Goal: Check status: Check status

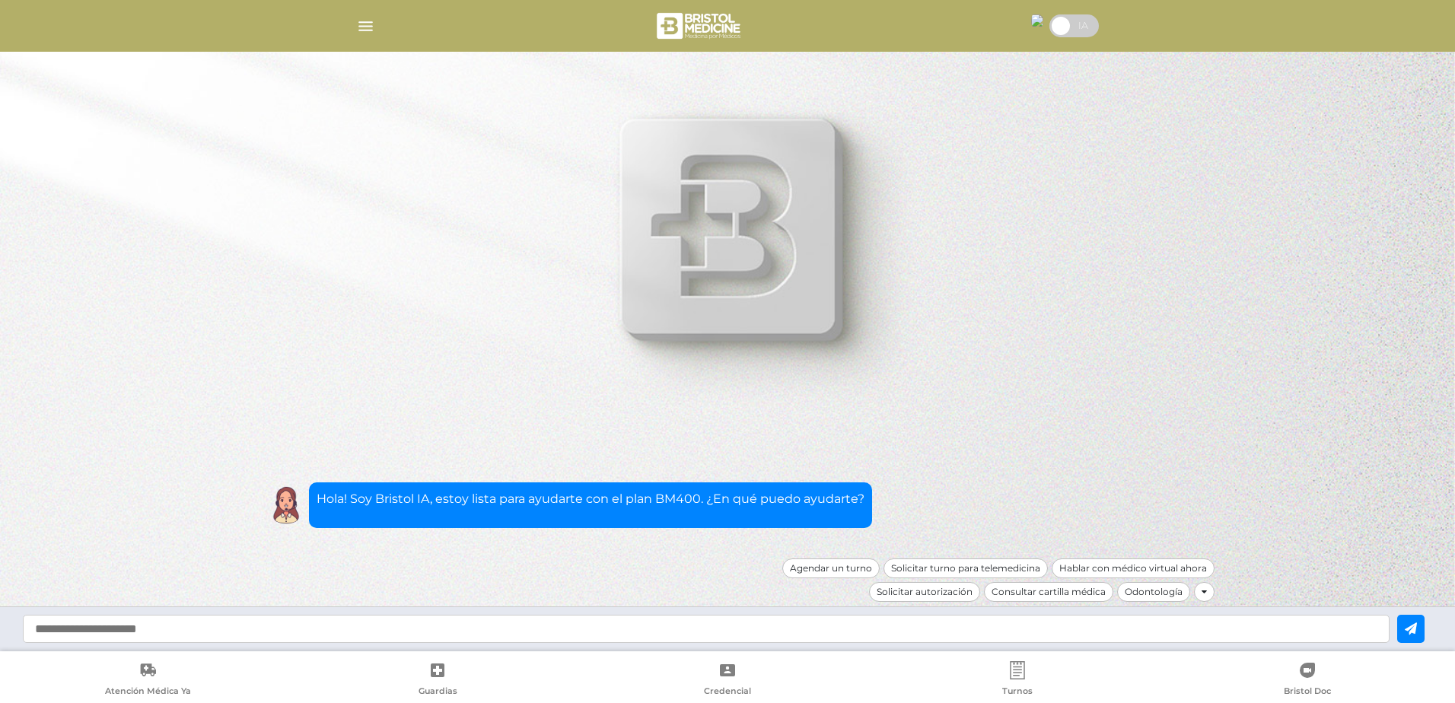
drag, startPoint x: 355, startPoint y: 14, endPoint x: 367, endPoint y: 20, distance: 13.3
click at [356, 14] on div at bounding box center [727, 26] width 779 height 37
click at [367, 20] on img "button" at bounding box center [365, 26] width 19 height 19
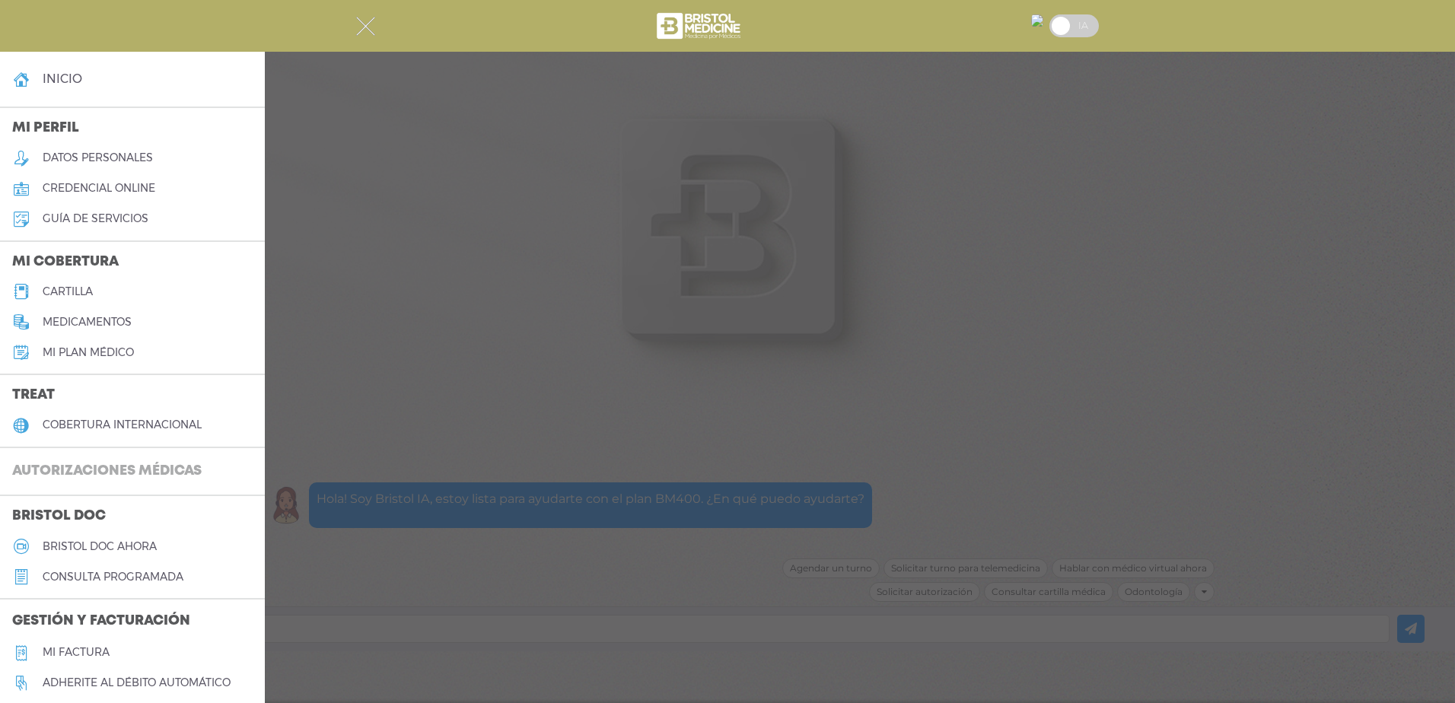
click at [91, 464] on h3 "Autorizaciones médicas" at bounding box center [107, 471] width 214 height 29
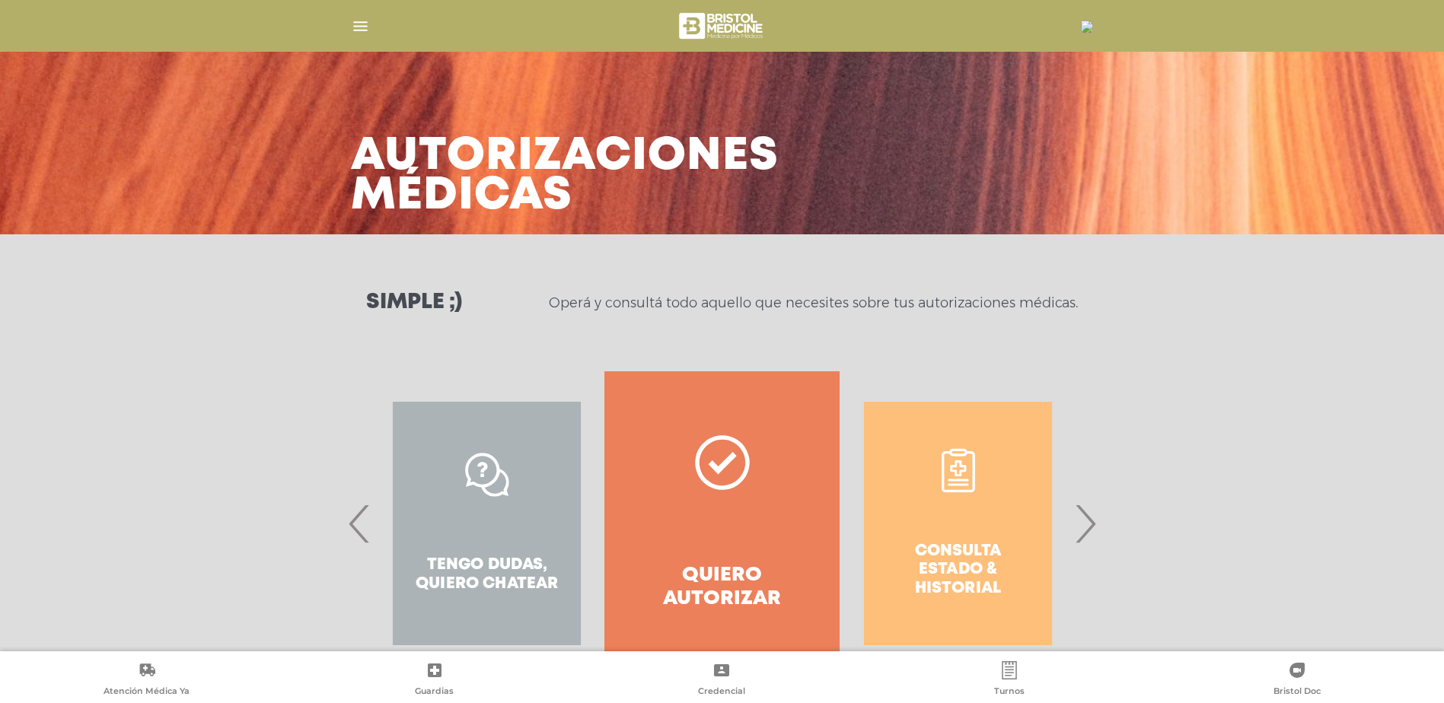
scroll to position [61, 0]
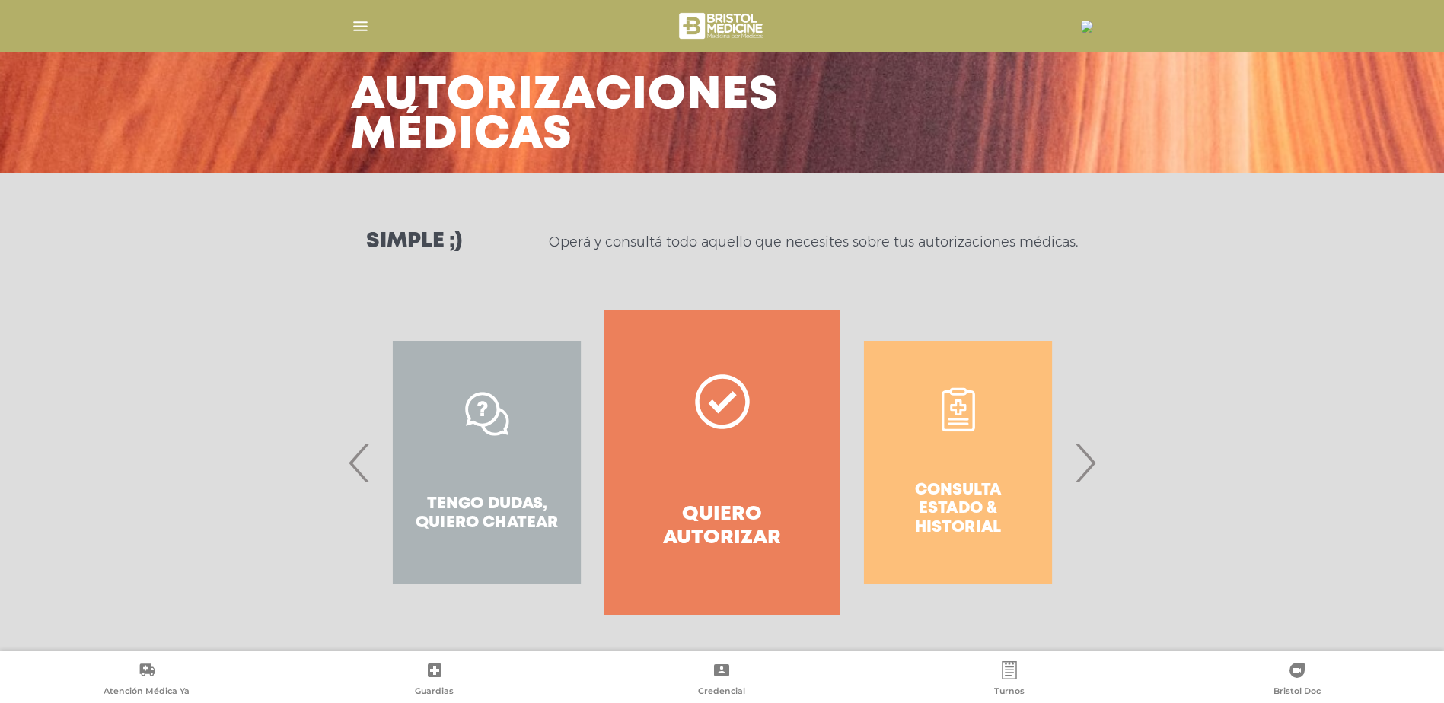
click at [1079, 461] on span "›" at bounding box center [1085, 463] width 30 height 82
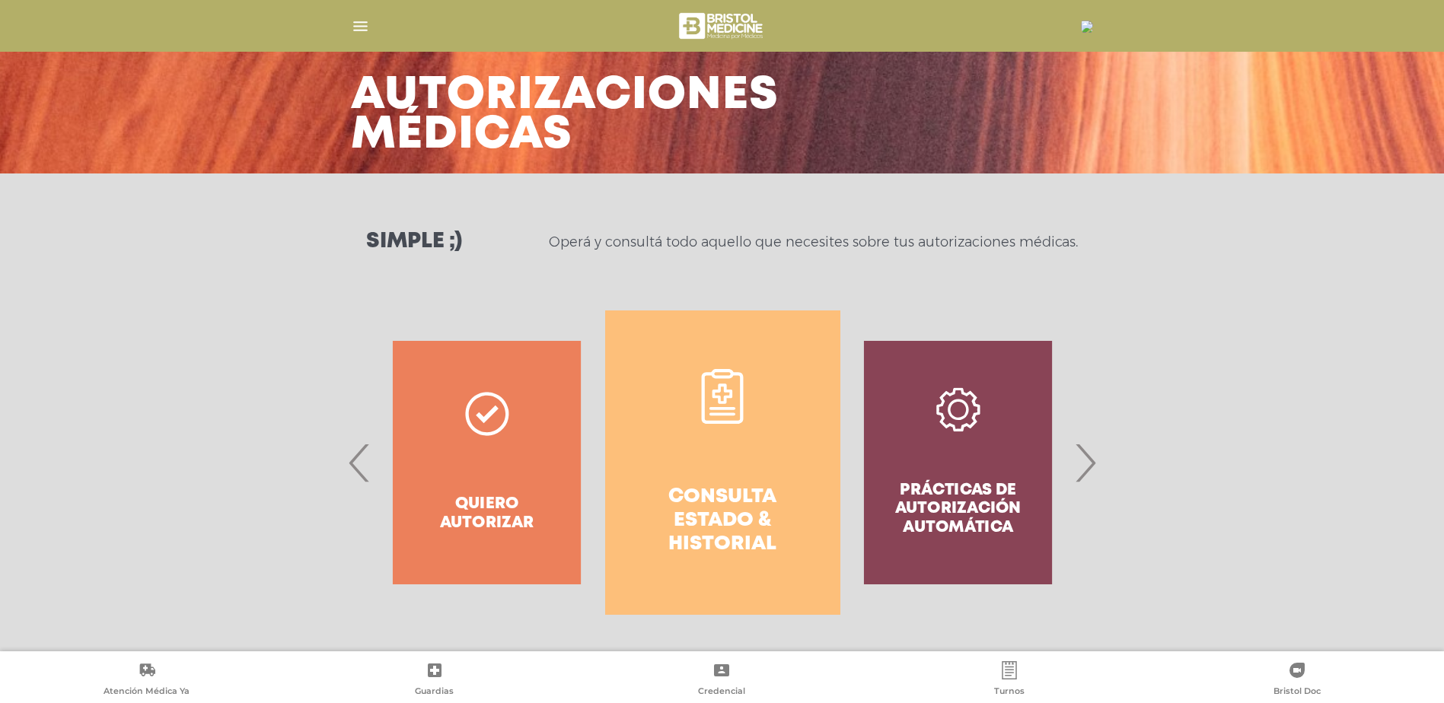
click at [754, 465] on link "Consulta estado & historial" at bounding box center [722, 463] width 235 height 304
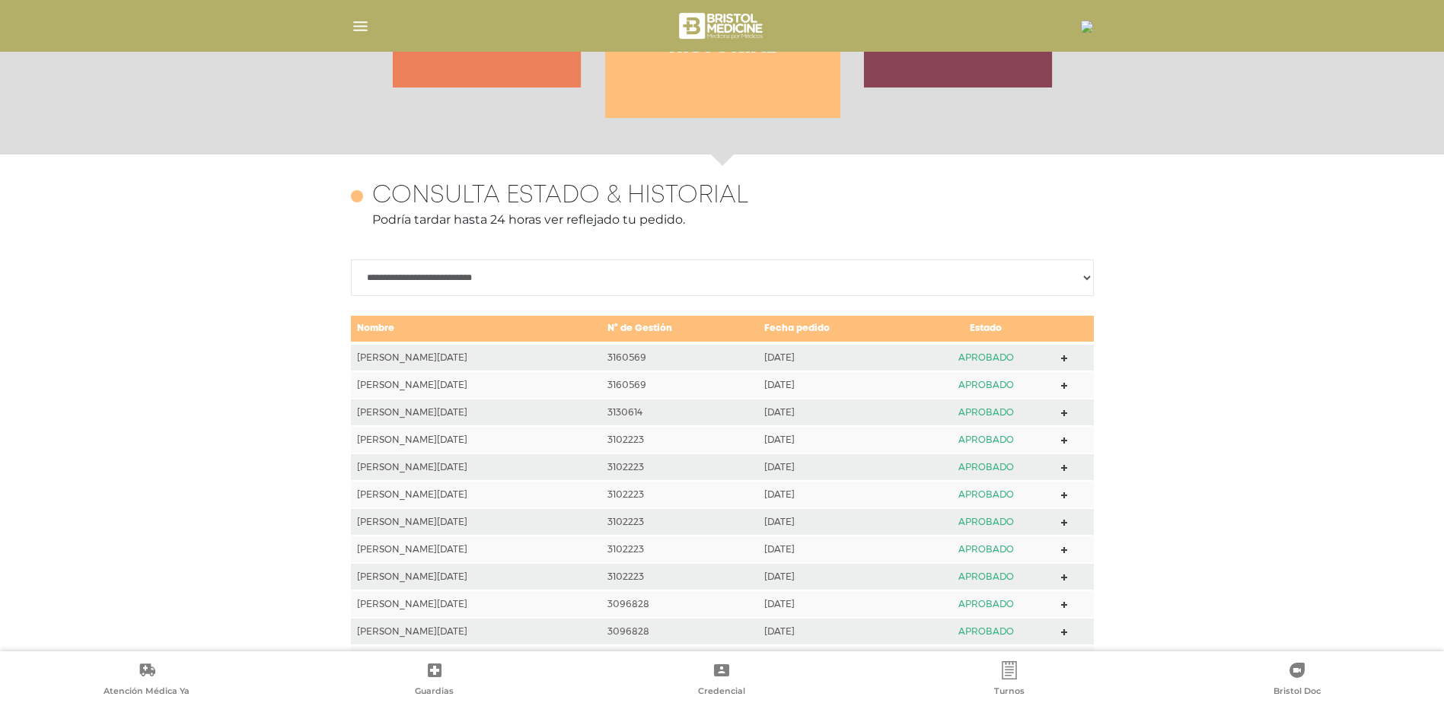
scroll to position [661, 0]
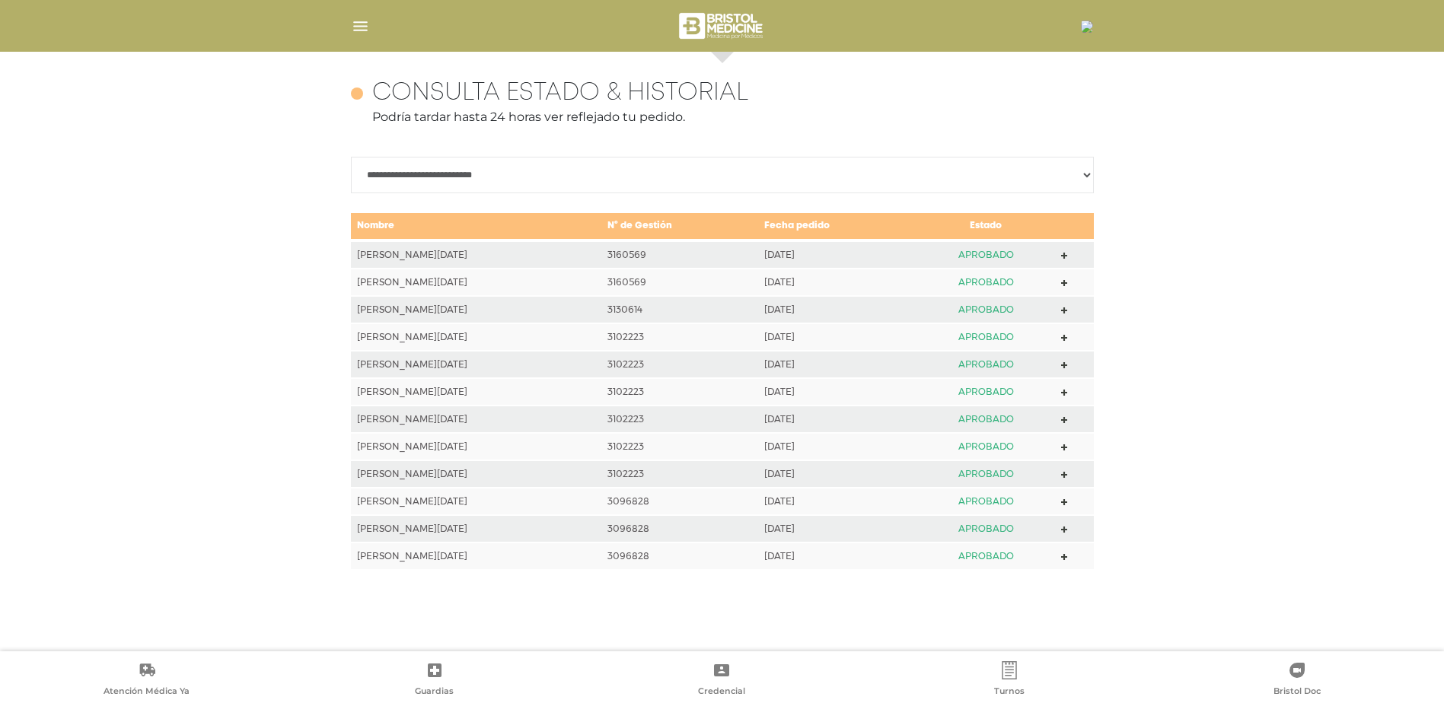
click at [1066, 256] on polygon at bounding box center [1064, 256] width 7 height 7
click at [1061, 285] on icon at bounding box center [1064, 283] width 7 height 7
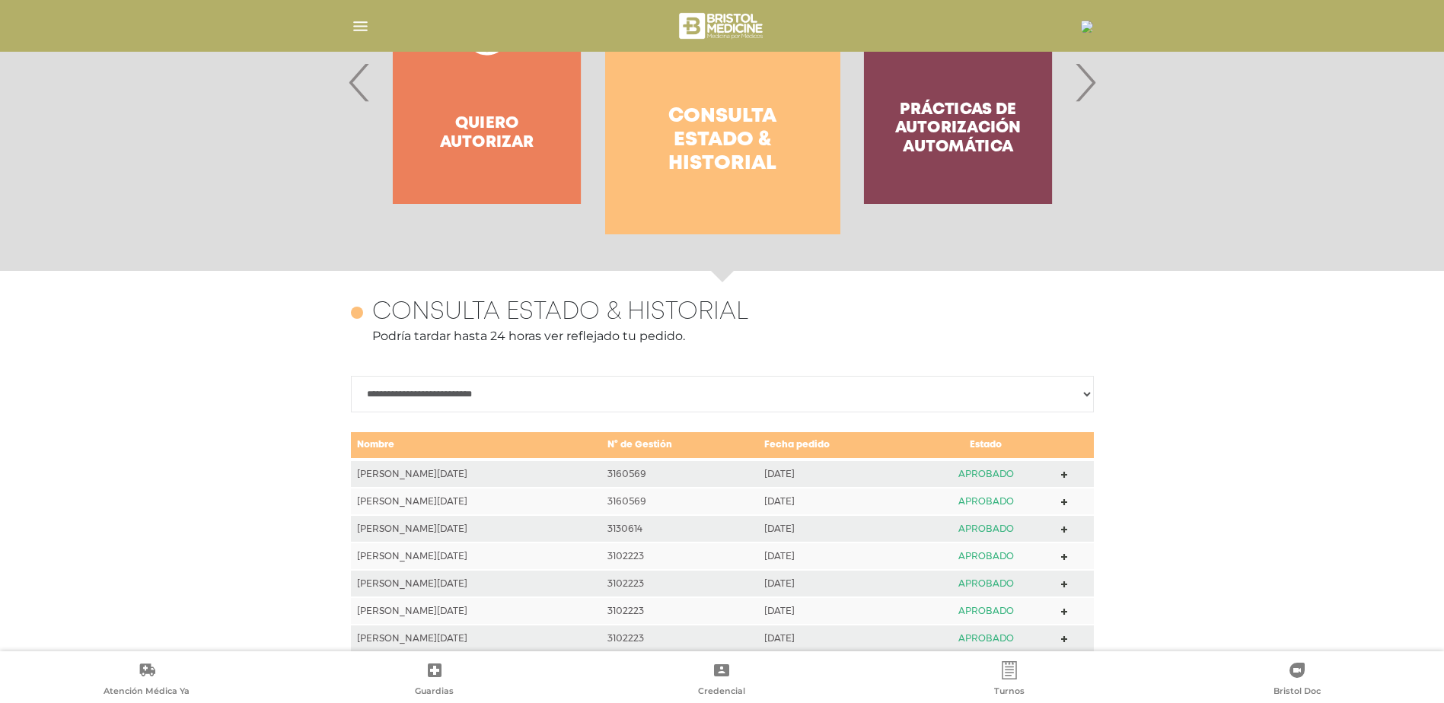
scroll to position [432, 0]
